Goal: Information Seeking & Learning: Check status

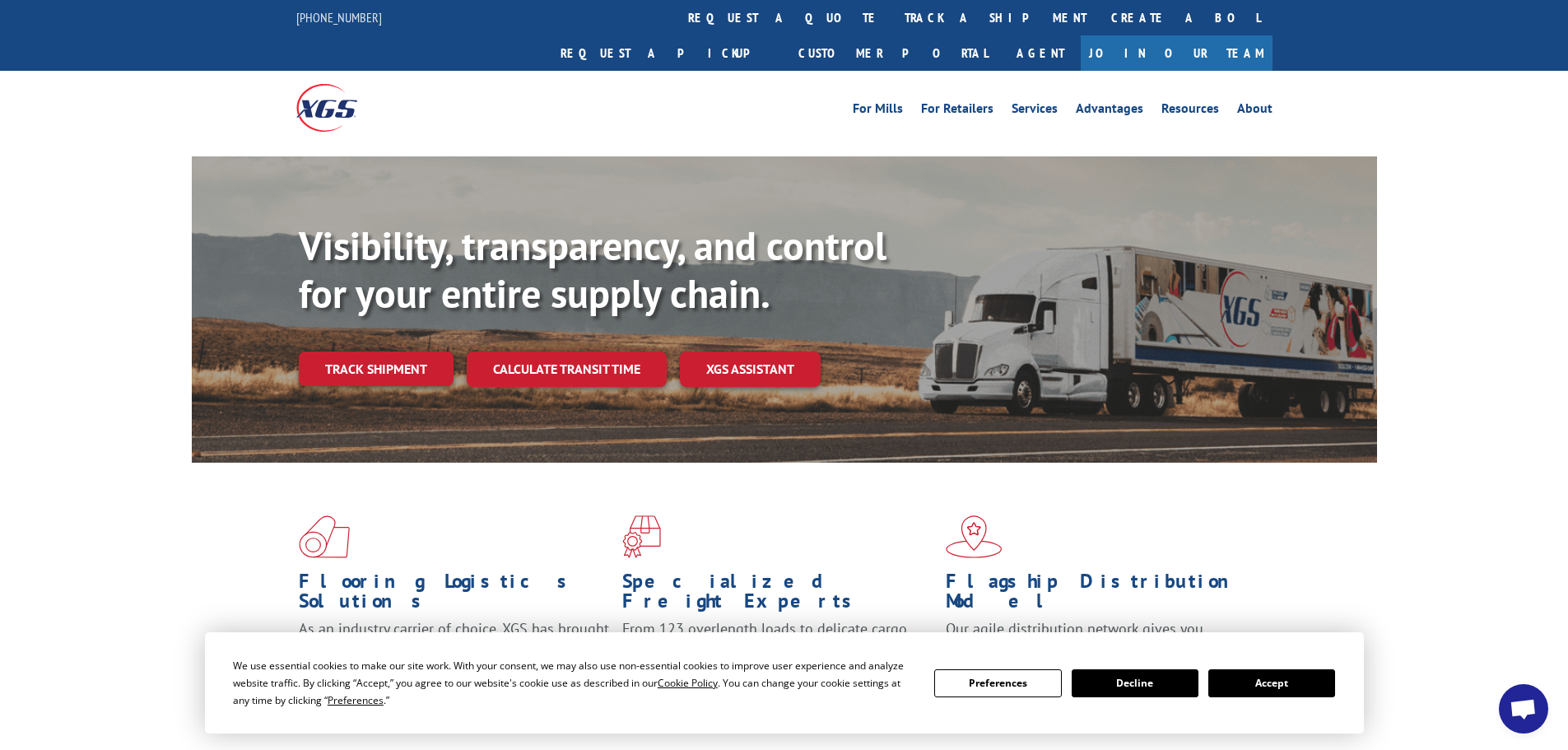
click at [438, 351] on link "Track shipment" at bounding box center [376, 368] width 155 height 35
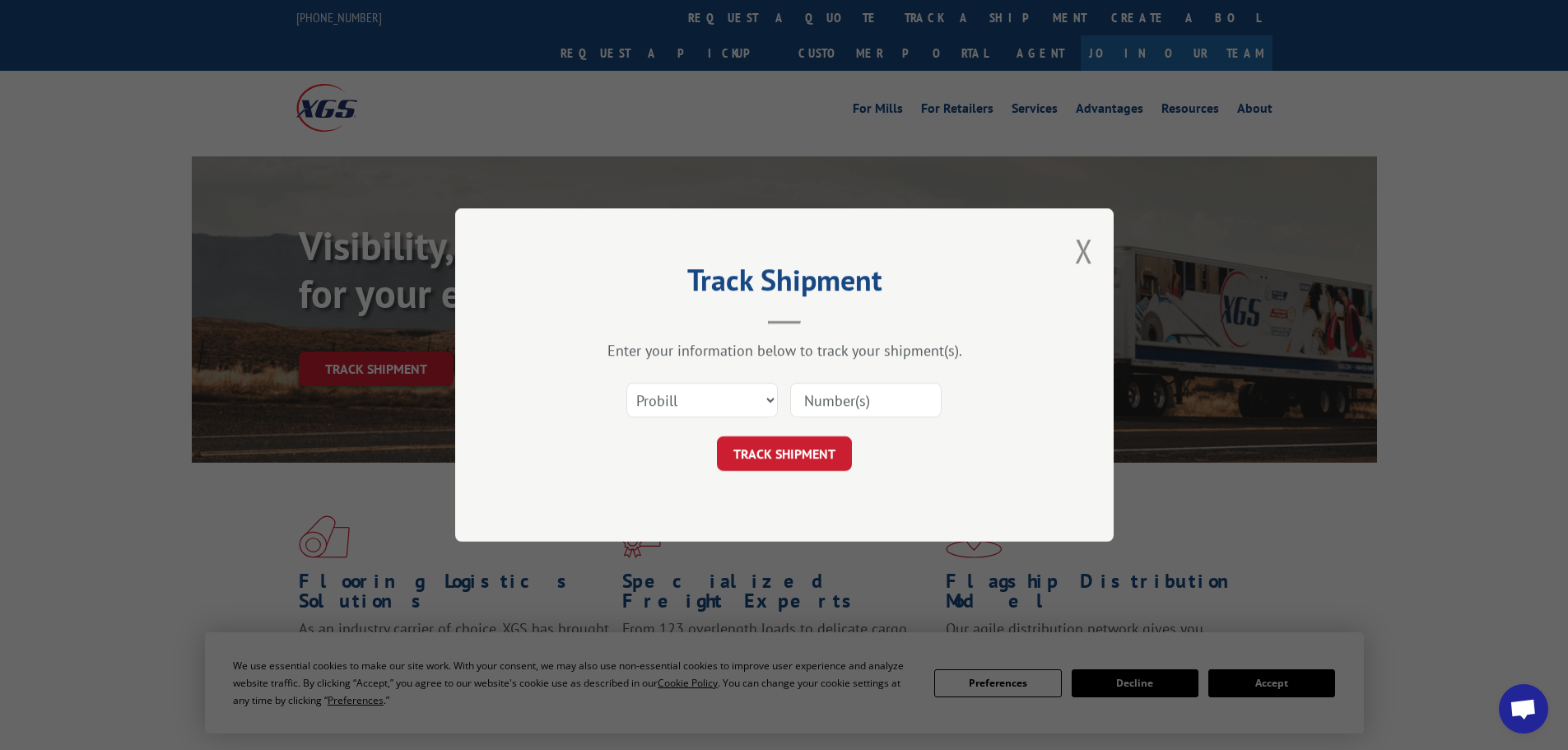
click at [853, 398] on input at bounding box center [865, 400] width 151 height 35
paste input "17468101"
type input "17468101"
click at [811, 443] on button "TRACK SHIPMENT" at bounding box center [784, 453] width 135 height 35
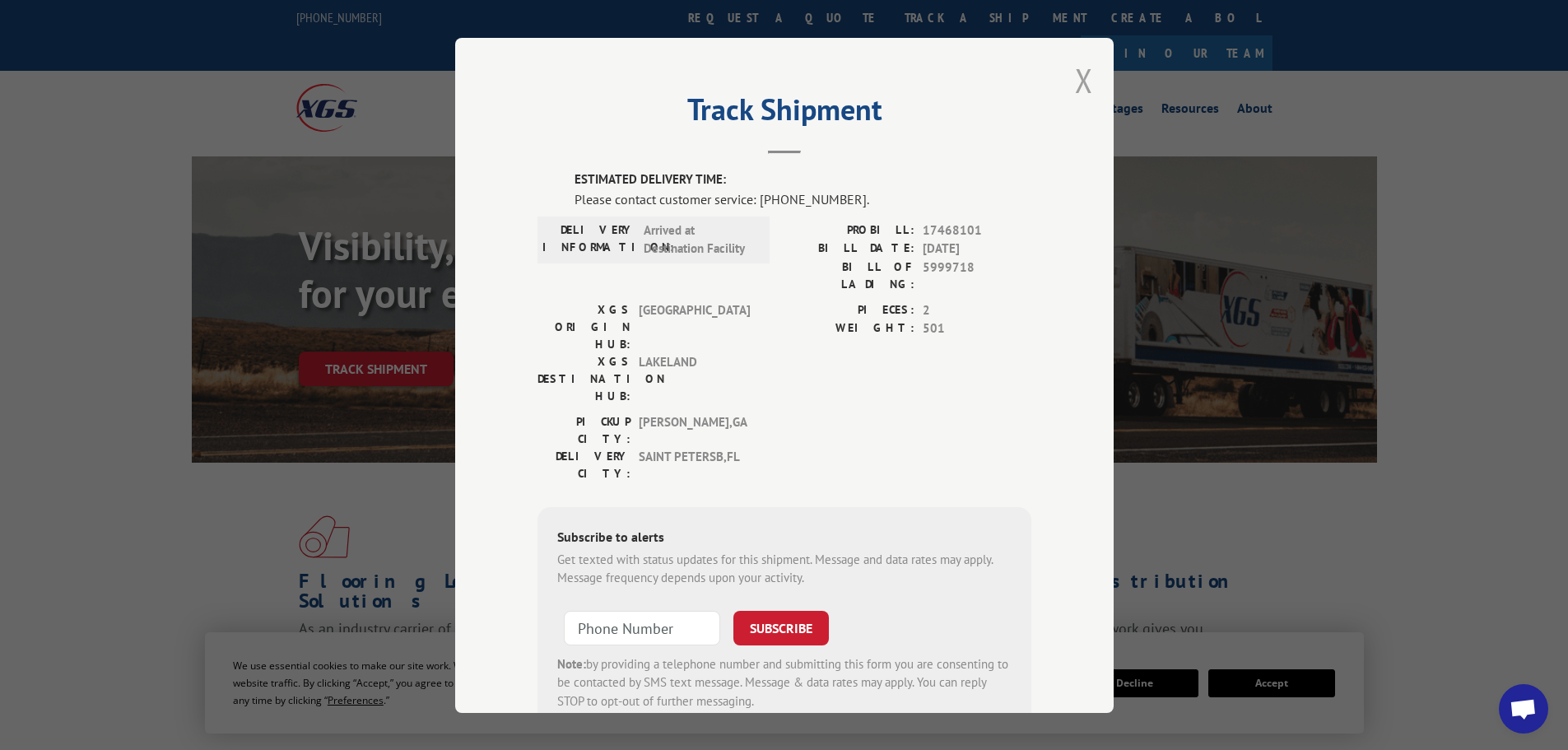
click at [1075, 77] on button "Close modal" at bounding box center [1083, 80] width 18 height 43
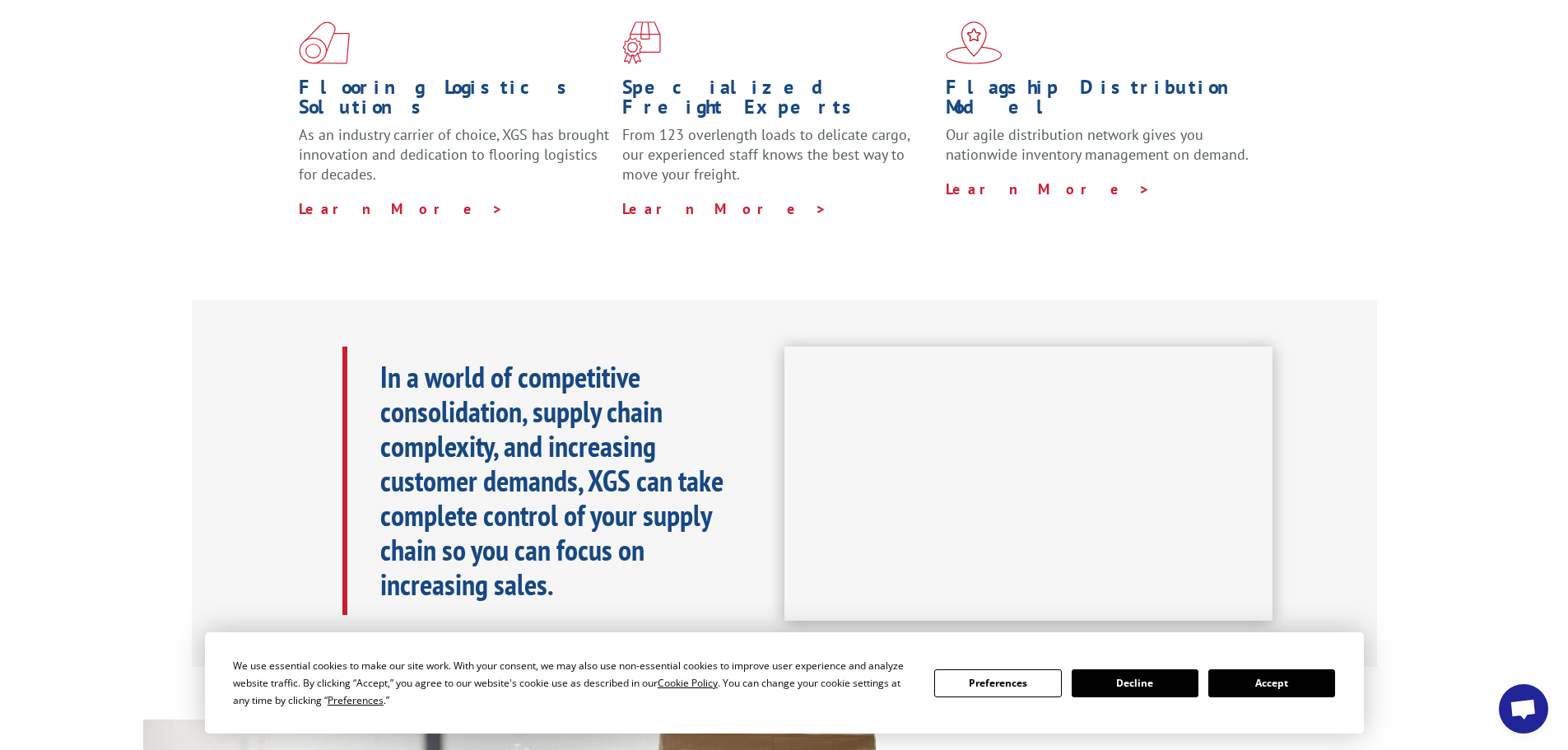
scroll to position [82, 0]
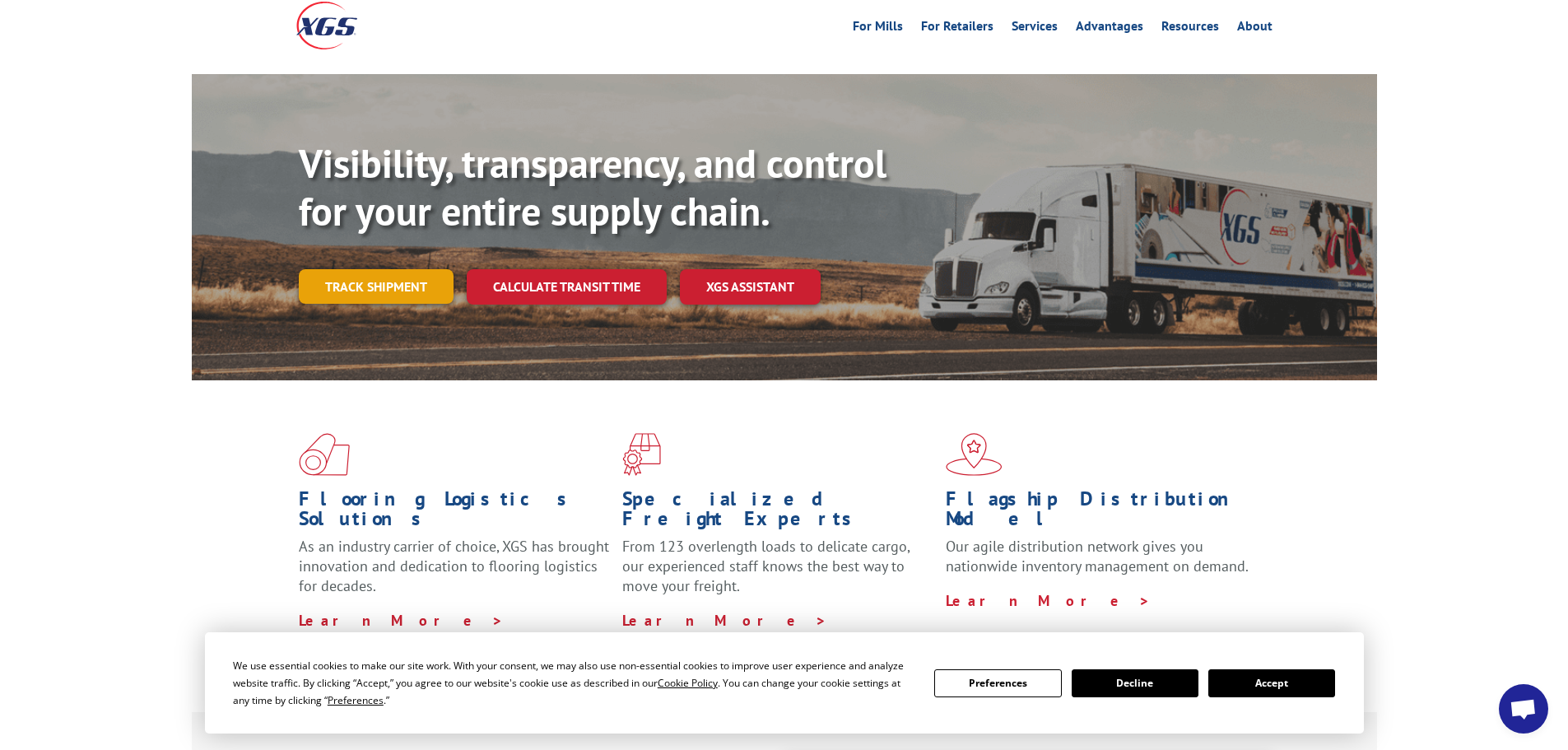
click at [347, 269] on link "Track shipment" at bounding box center [376, 286] width 155 height 35
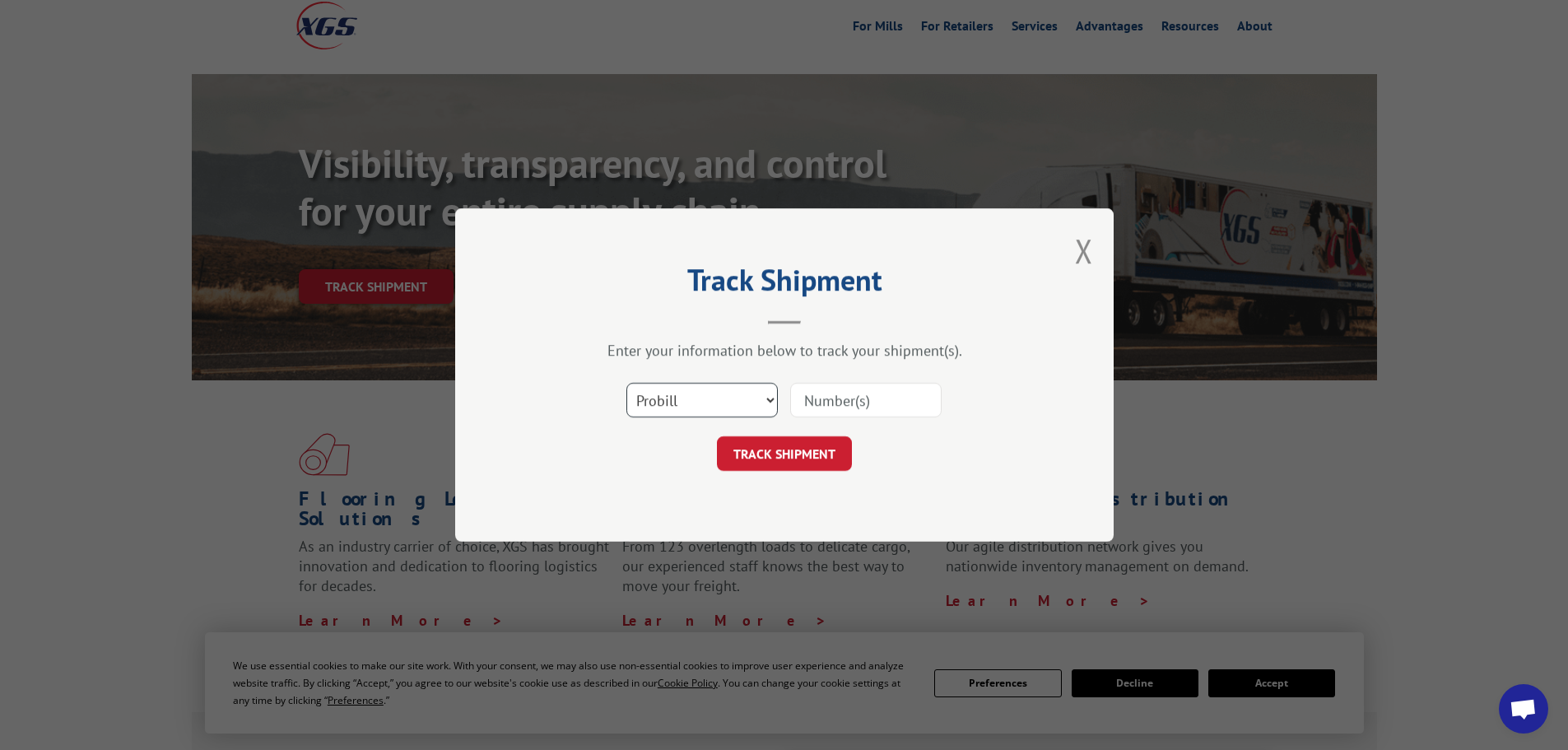
click at [720, 386] on select "Select category... Probill BOL PO" at bounding box center [702, 400] width 151 height 35
select select "po"
click at [626, 383] on select "Select category... Probill BOL PO" at bounding box center [702, 400] width 151 height 35
click at [851, 405] on input at bounding box center [865, 400] width 151 height 35
click at [877, 406] on input at bounding box center [865, 400] width 151 height 35
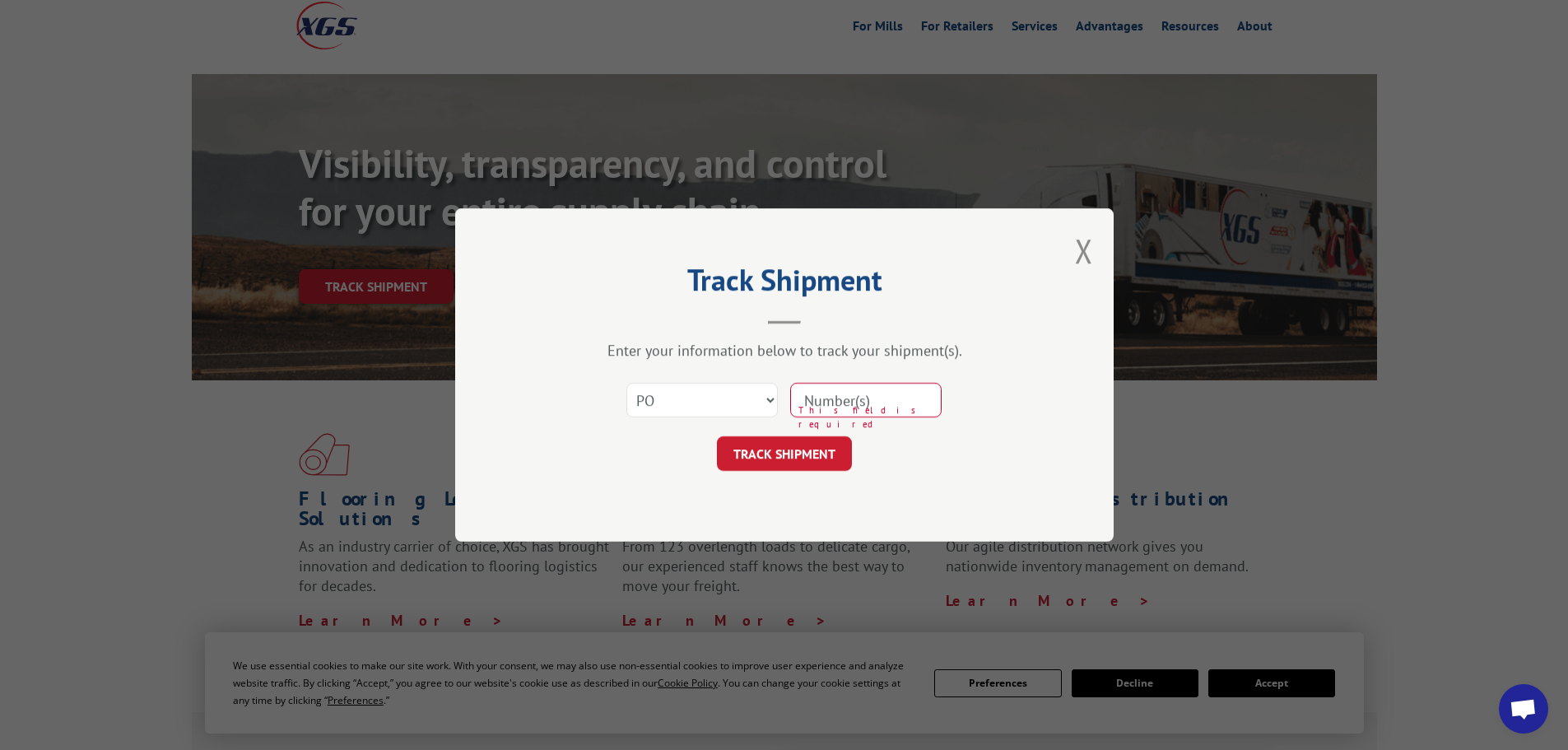
paste input "15917065"
type input "15917065"
click at [798, 460] on button "TRACK SHIPMENT" at bounding box center [784, 453] width 135 height 35
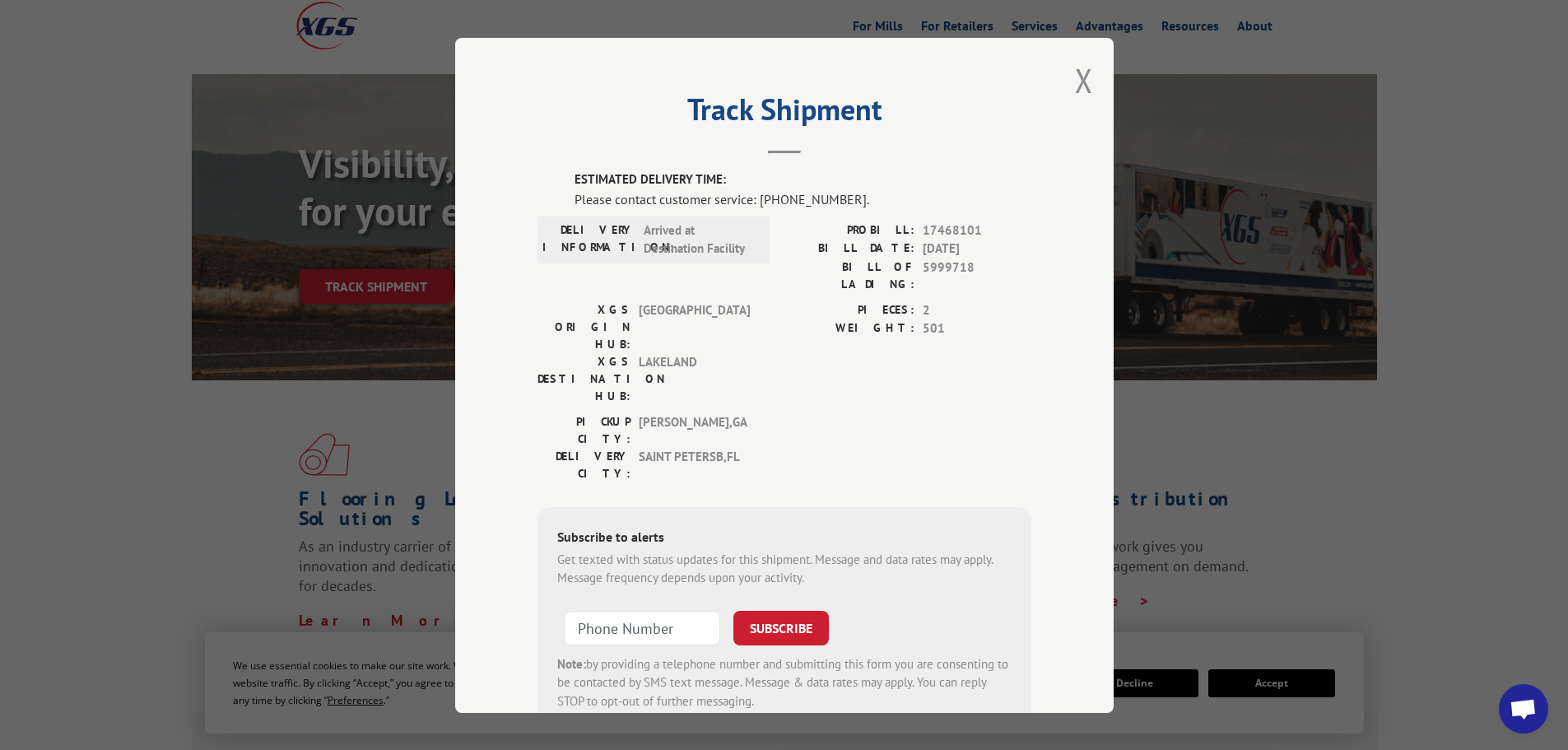
click at [1075, 82] on button "Close modal" at bounding box center [1083, 80] width 18 height 43
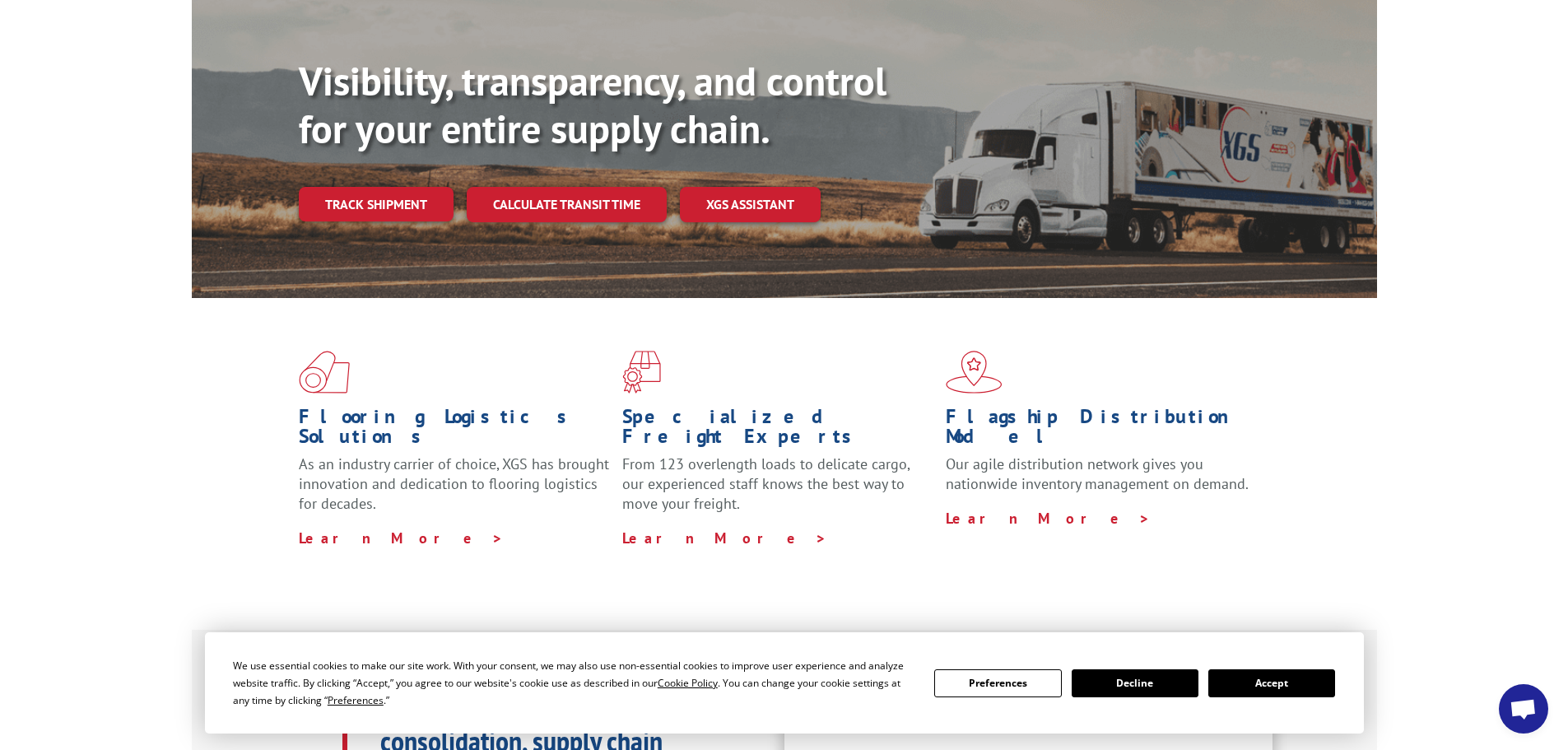
scroll to position [0, 0]
